Goal: Information Seeking & Learning: Check status

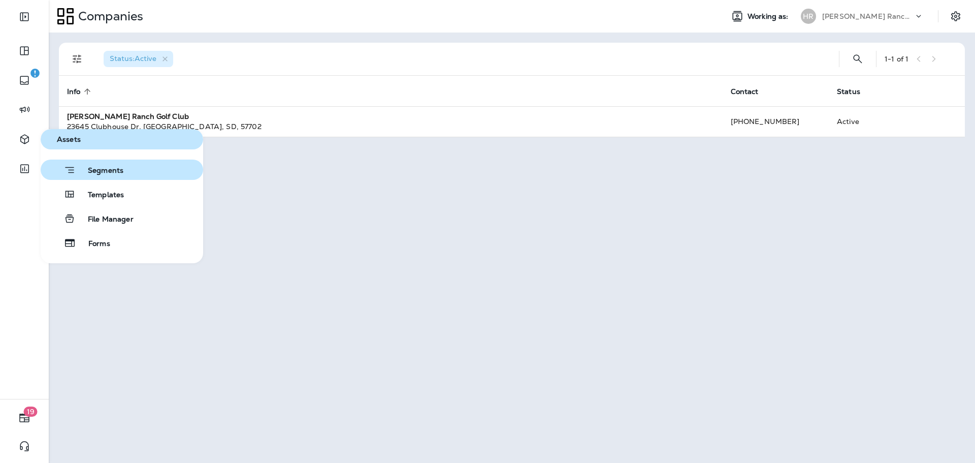
click at [106, 171] on span "Segments" at bounding box center [100, 171] width 48 height 10
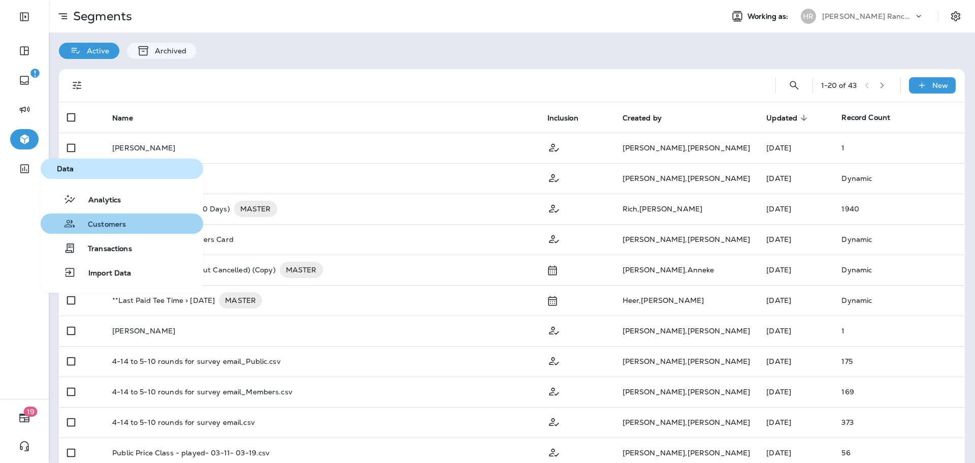
click at [93, 219] on div "Customers" at bounding box center [85, 223] width 81 height 12
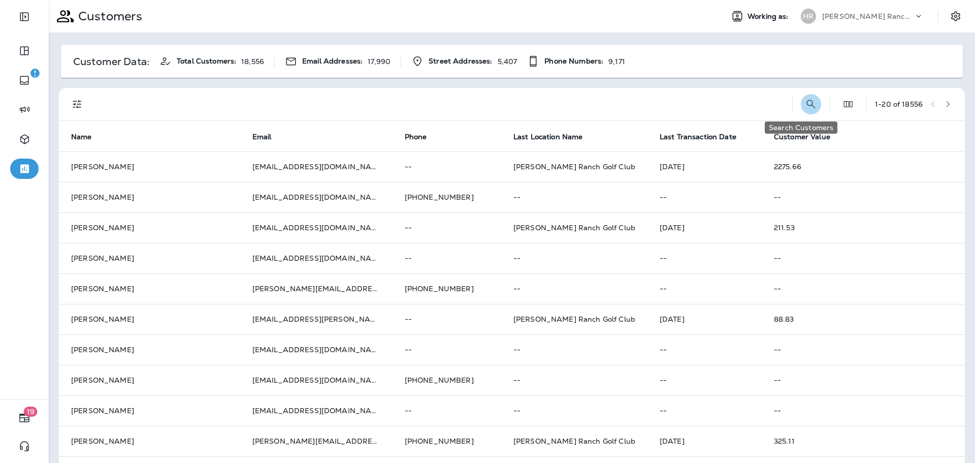
click at [807, 102] on icon "Search Customers" at bounding box center [811, 104] width 9 height 9
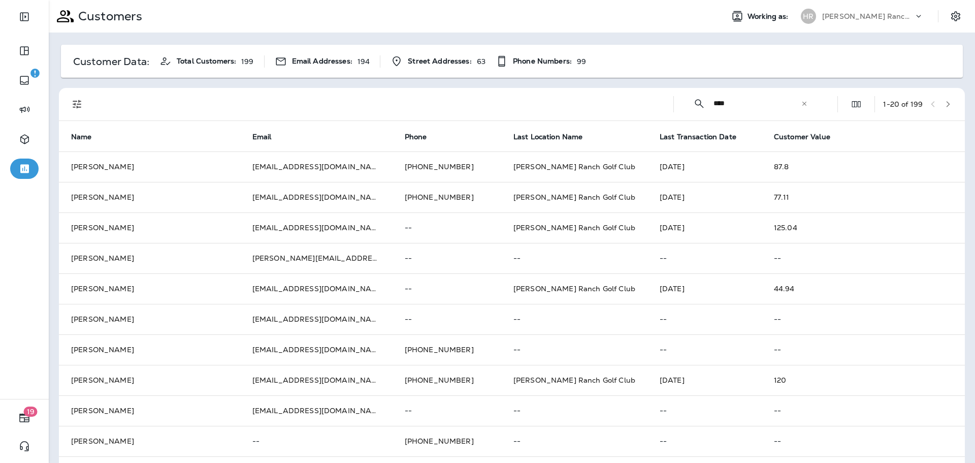
type input "**********"
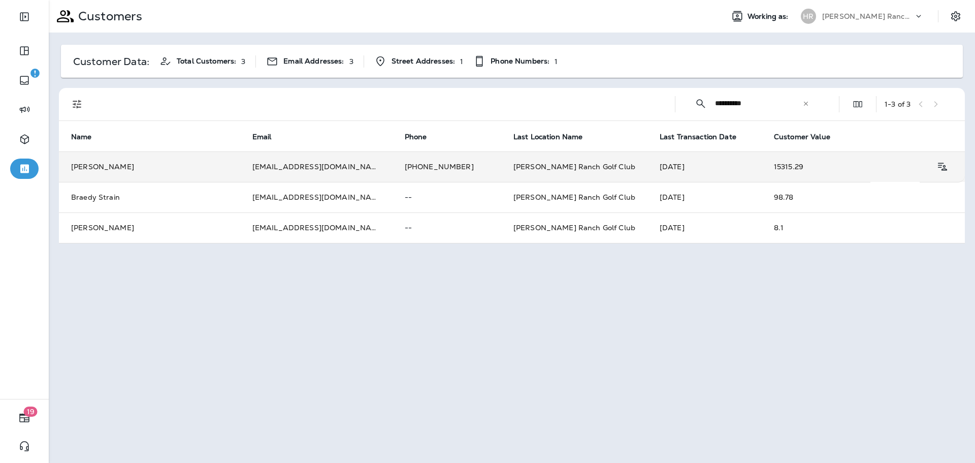
click at [198, 170] on td "[PERSON_NAME]" at bounding box center [149, 166] width 181 height 30
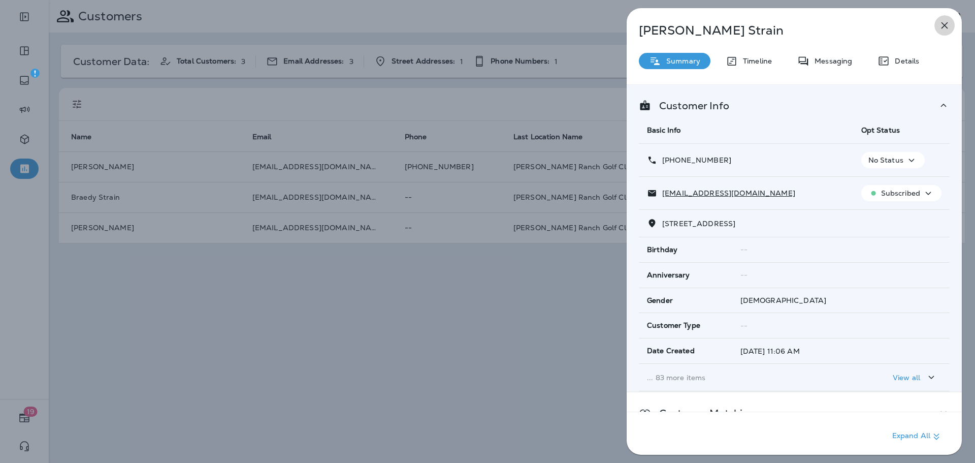
click at [944, 26] on icon "button" at bounding box center [945, 25] width 7 height 7
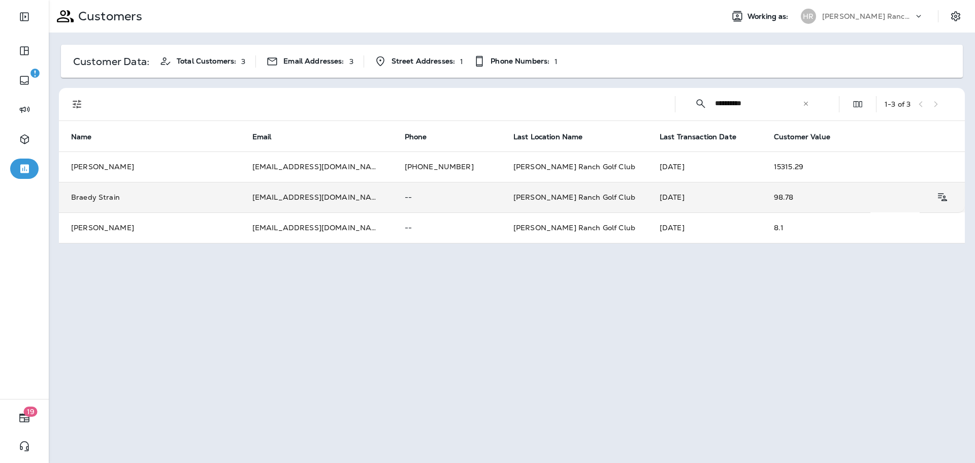
click at [173, 199] on td "Braedy Strain" at bounding box center [149, 197] width 181 height 30
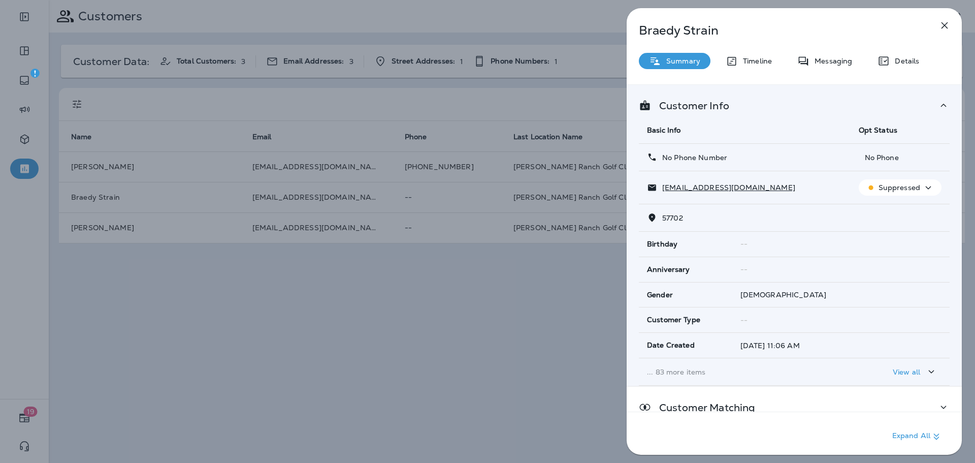
click at [153, 226] on div "Braedy Strain Summary Timeline Messaging Details Customer Info Basic Info Opt S…" at bounding box center [487, 231] width 975 height 463
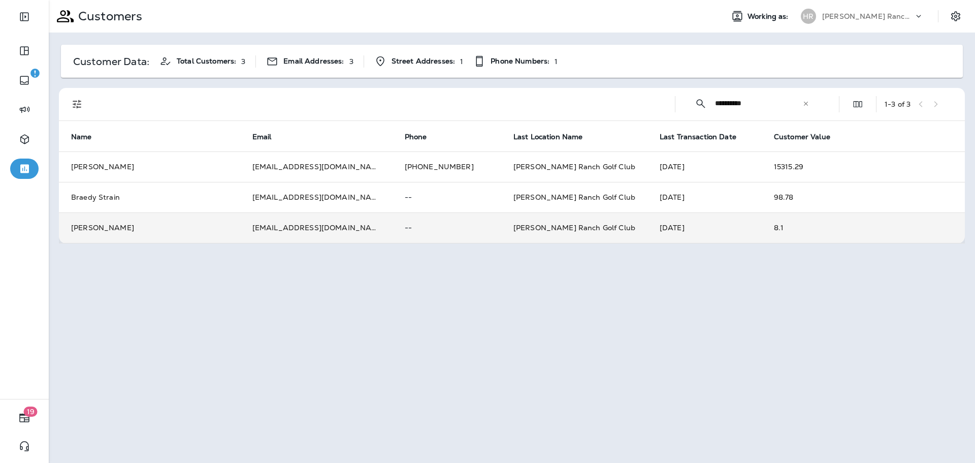
click at [226, 226] on td "[PERSON_NAME]" at bounding box center [149, 227] width 181 height 30
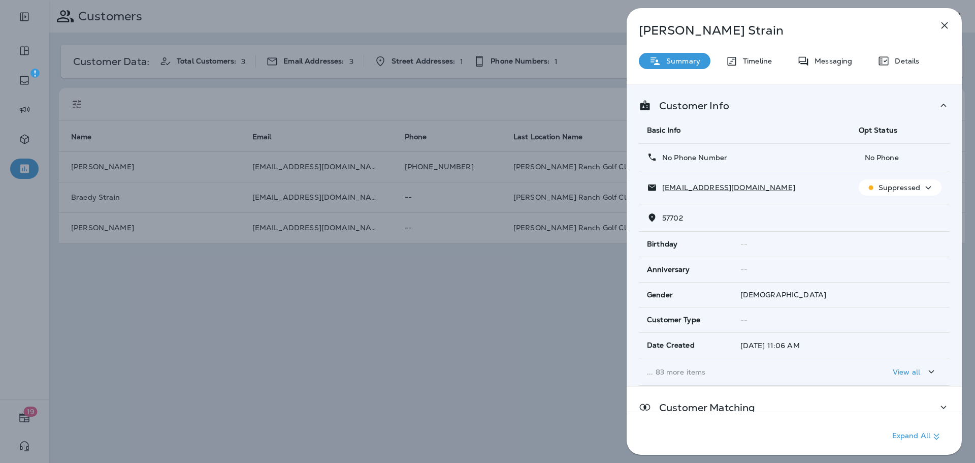
click at [945, 24] on icon "button" at bounding box center [945, 25] width 7 height 7
